Goal: Book appointment/travel/reservation

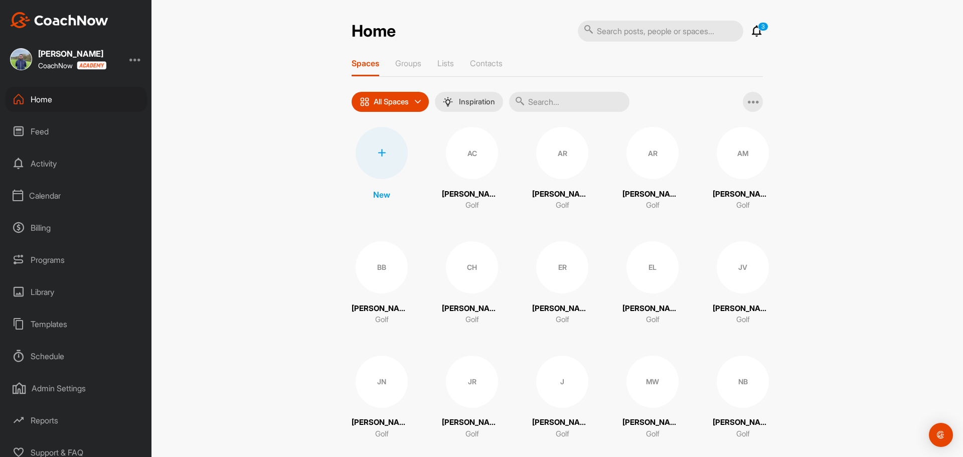
click at [32, 200] on div "Calendar" at bounding box center [77, 195] width 142 height 25
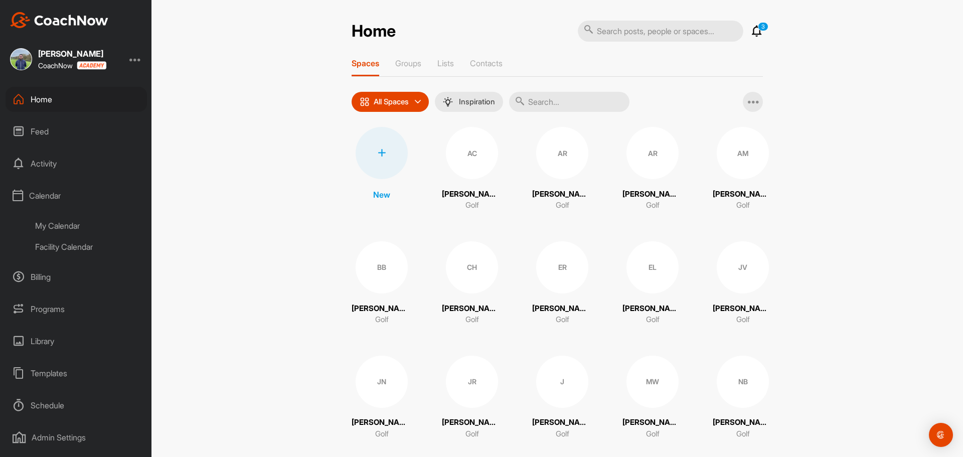
click at [45, 257] on div "Facility Calendar" at bounding box center [87, 246] width 119 height 21
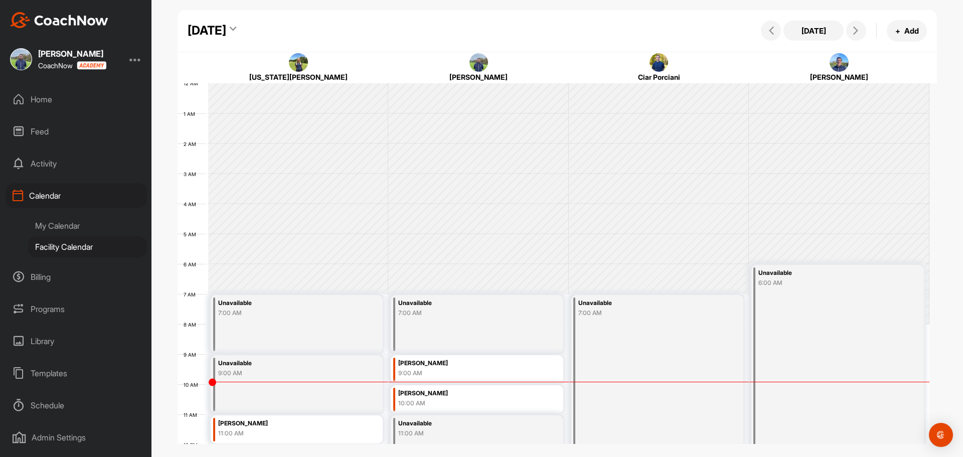
scroll to position [174, 0]
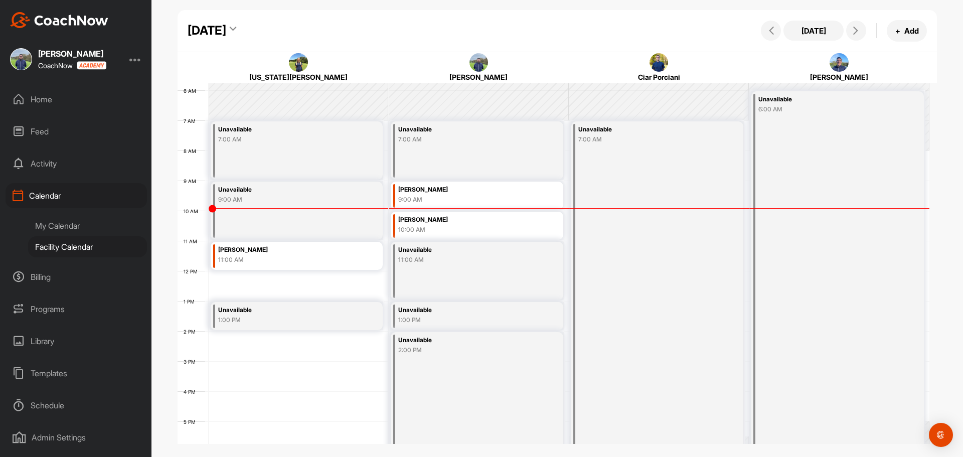
click at [252, 286] on div "12 AM 1 AM 2 AM 3 AM 4 AM 5 AM 6 AM 7 AM 8 AM 9 AM 10 AM 11 AM 12 PM 1 PM 2 PM …" at bounding box center [554, 271] width 752 height 723
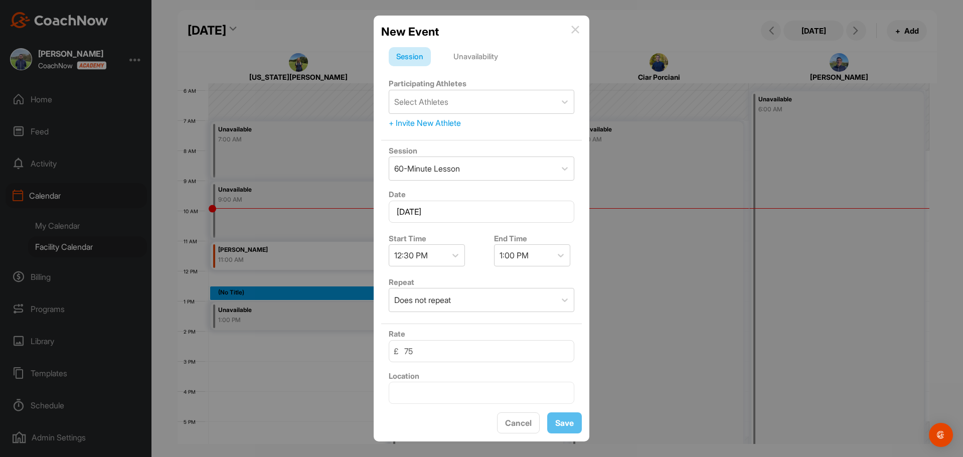
click at [576, 30] on img at bounding box center [576, 30] width 8 height 8
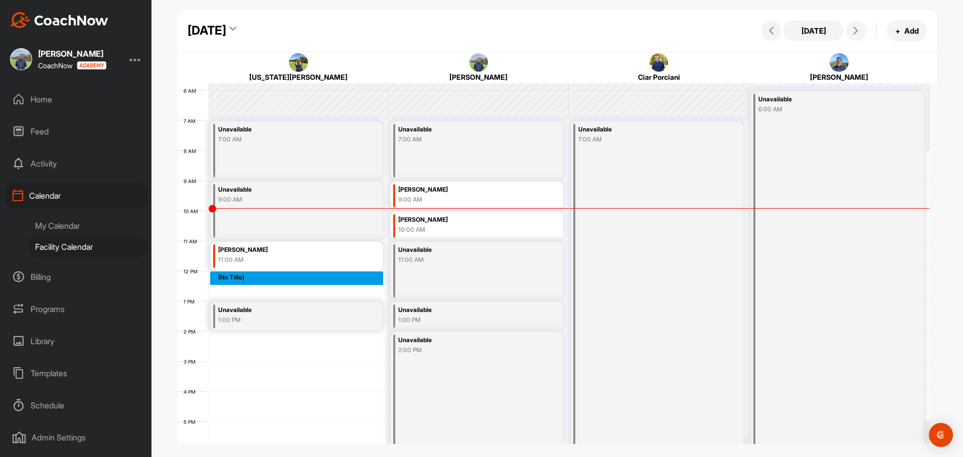
click at [301, 274] on div "12 AM 1 AM 2 AM 3 AM 4 AM 5 AM 6 AM 7 AM 8 AM 9 AM 10 AM 11 AM 12 PM 1 PM 2 PM …" at bounding box center [554, 271] width 752 height 723
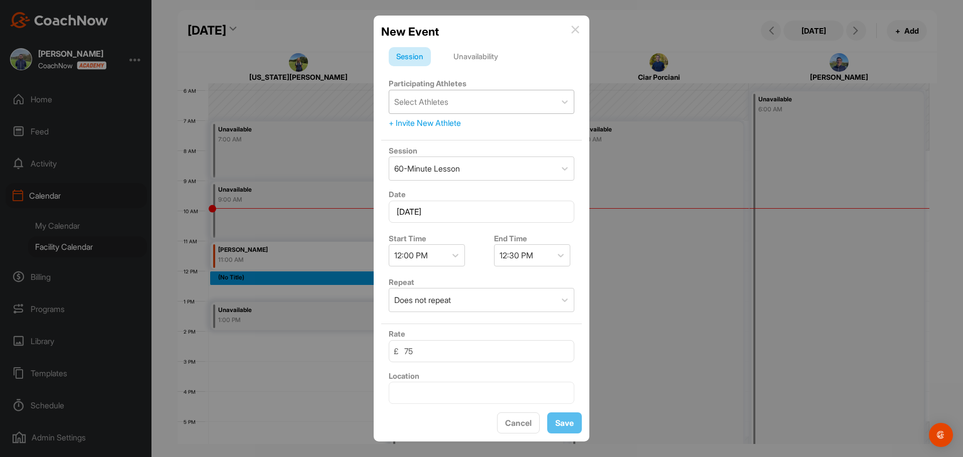
click at [469, 103] on div "Select Athletes" at bounding box center [472, 101] width 167 height 23
type input "mong"
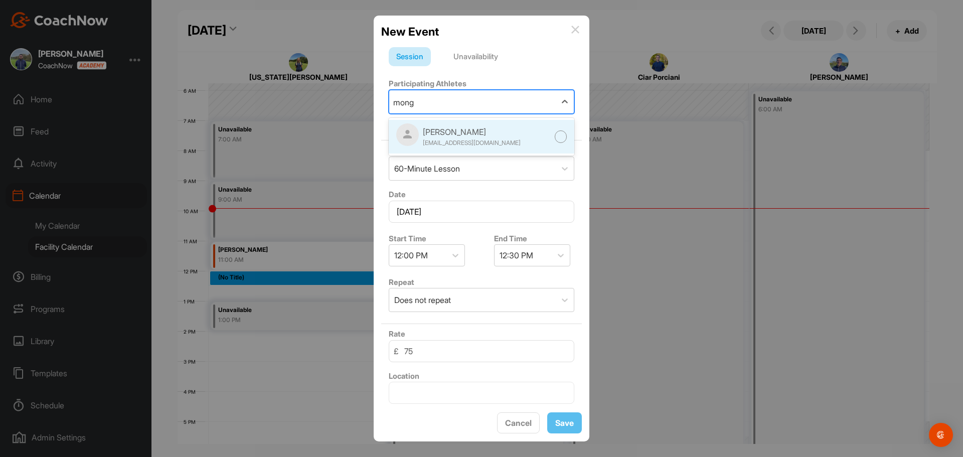
click at [463, 145] on div "[EMAIL_ADDRESS][DOMAIN_NAME]" at bounding box center [472, 142] width 98 height 9
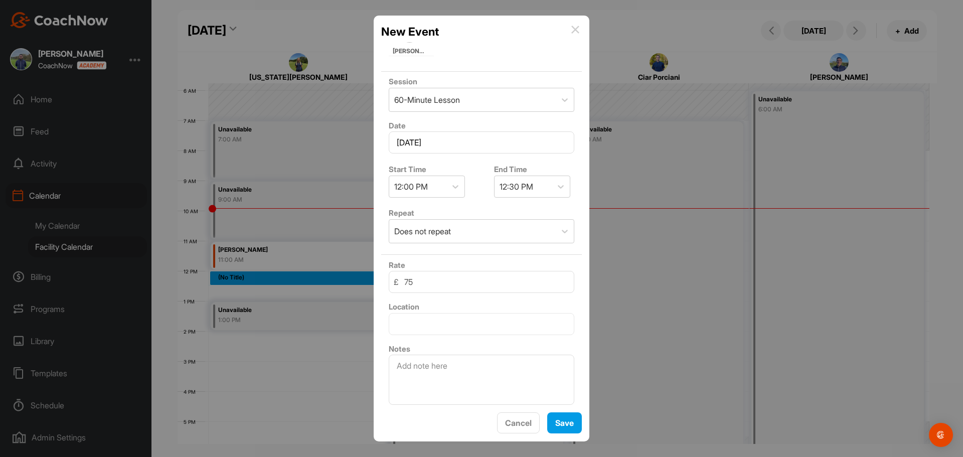
scroll to position [124, 0]
click at [524, 181] on div "12:30 PM" at bounding box center [517, 183] width 34 height 12
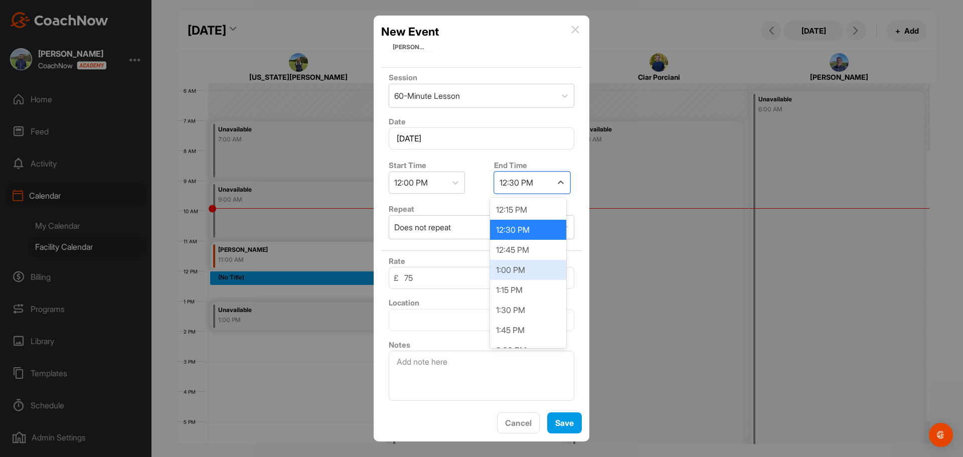
click at [513, 274] on div "1:00 PM" at bounding box center [528, 270] width 76 height 20
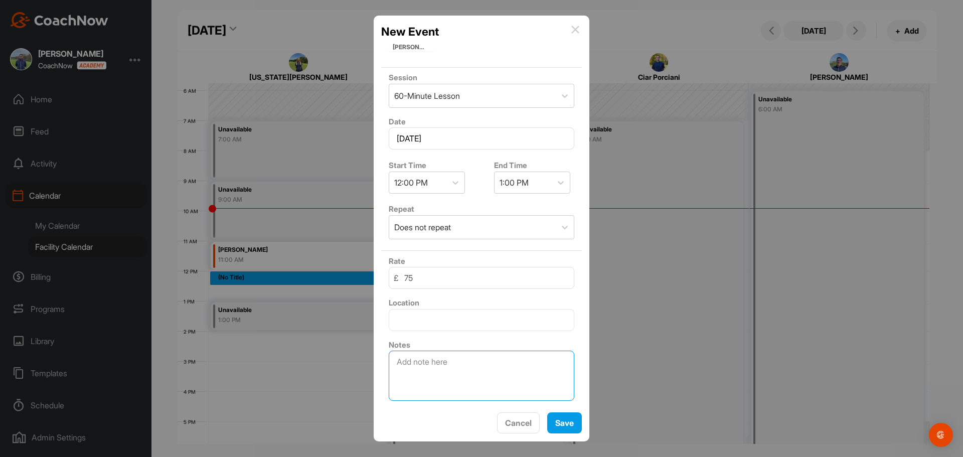
click at [495, 364] on textarea at bounding box center [482, 376] width 186 height 50
type textarea "[PERSON_NAME] Son"
click at [559, 426] on button "Save" at bounding box center [564, 423] width 35 height 22
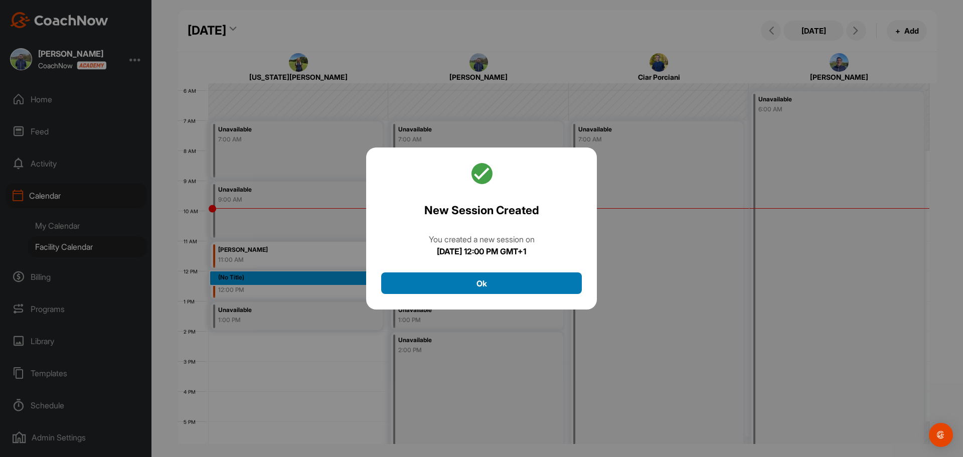
click at [541, 285] on button "Ok" at bounding box center [481, 283] width 201 height 22
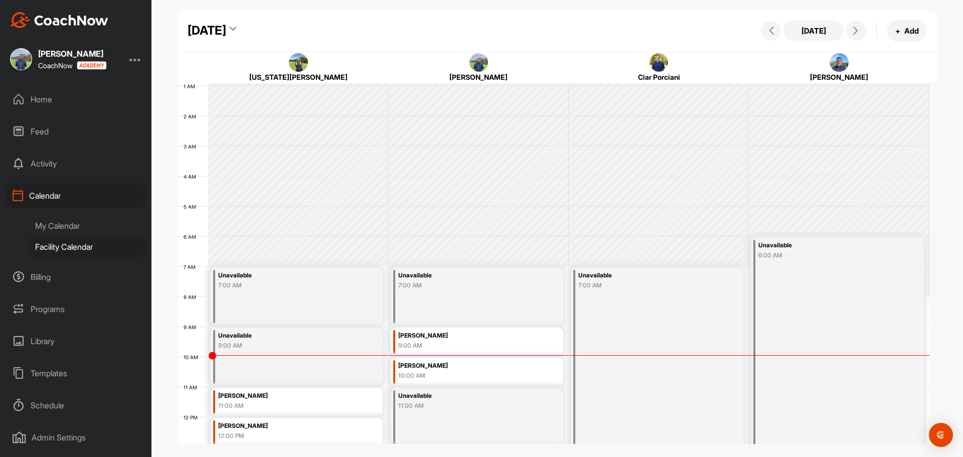
scroll to position [23, 0]
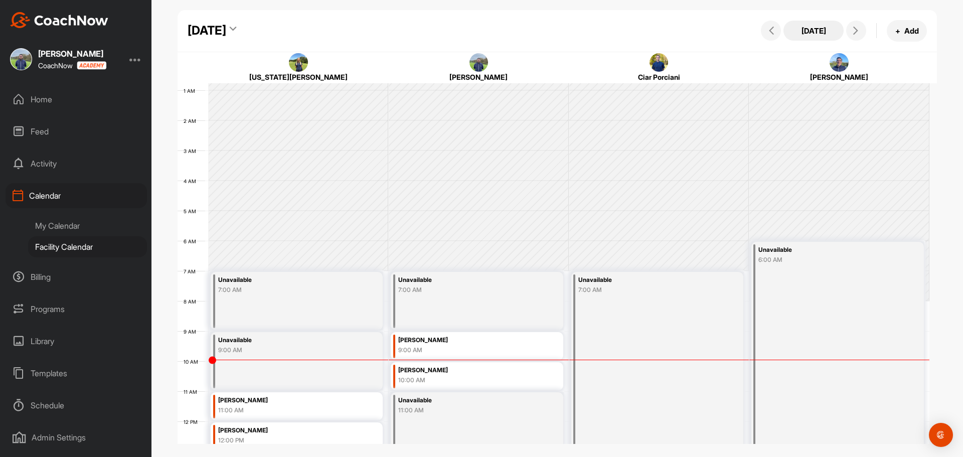
click at [829, 34] on button "[DATE]" at bounding box center [814, 31] width 60 height 20
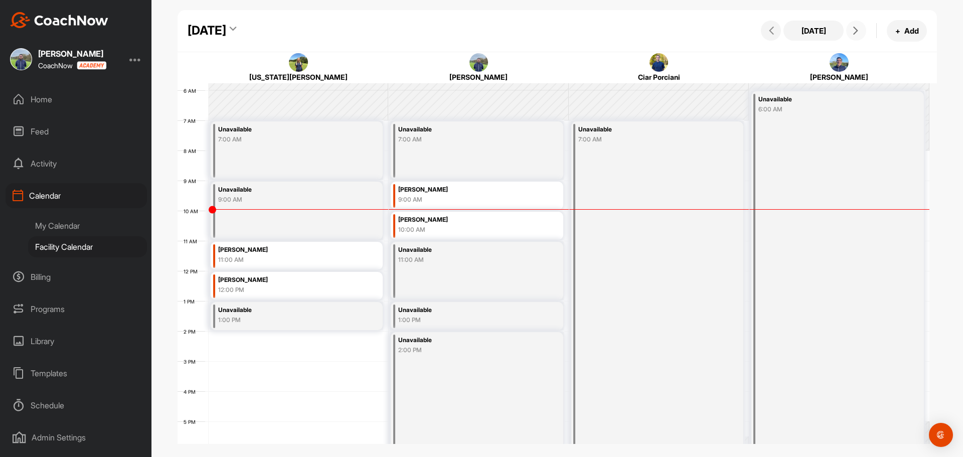
click at [849, 30] on button at bounding box center [857, 31] width 20 height 20
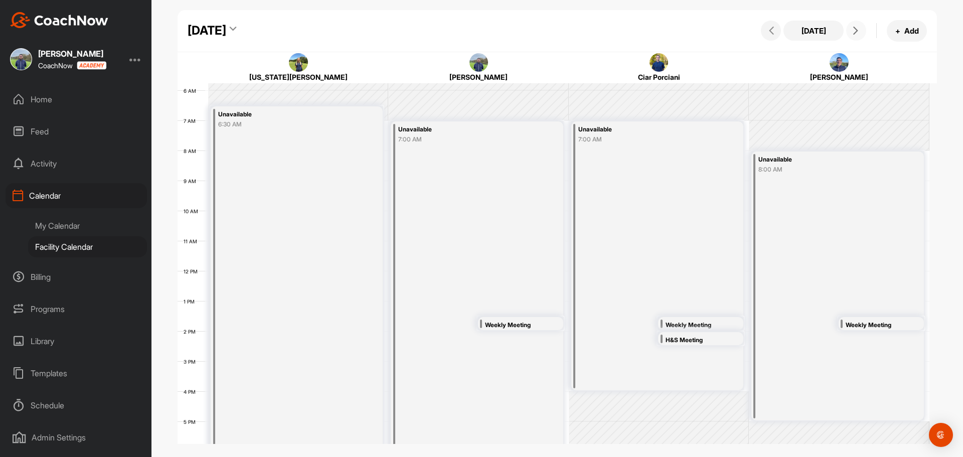
click at [850, 30] on button at bounding box center [857, 31] width 20 height 20
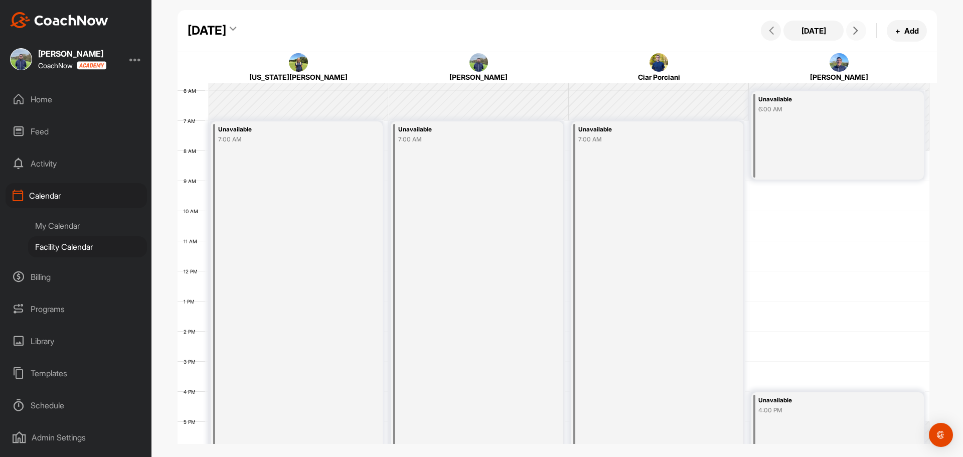
click at [850, 30] on button at bounding box center [857, 31] width 20 height 20
